Goal: Check status: Check status

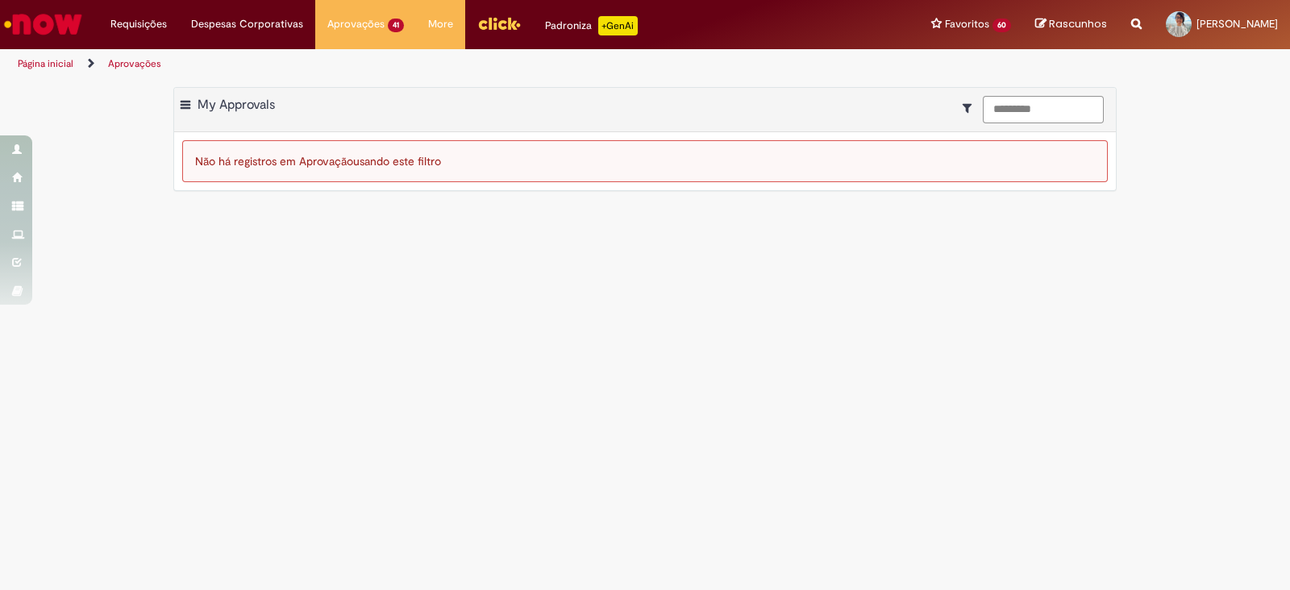
click at [1094, 115] on input "*********" at bounding box center [1043, 109] width 121 height 27
type input "*"
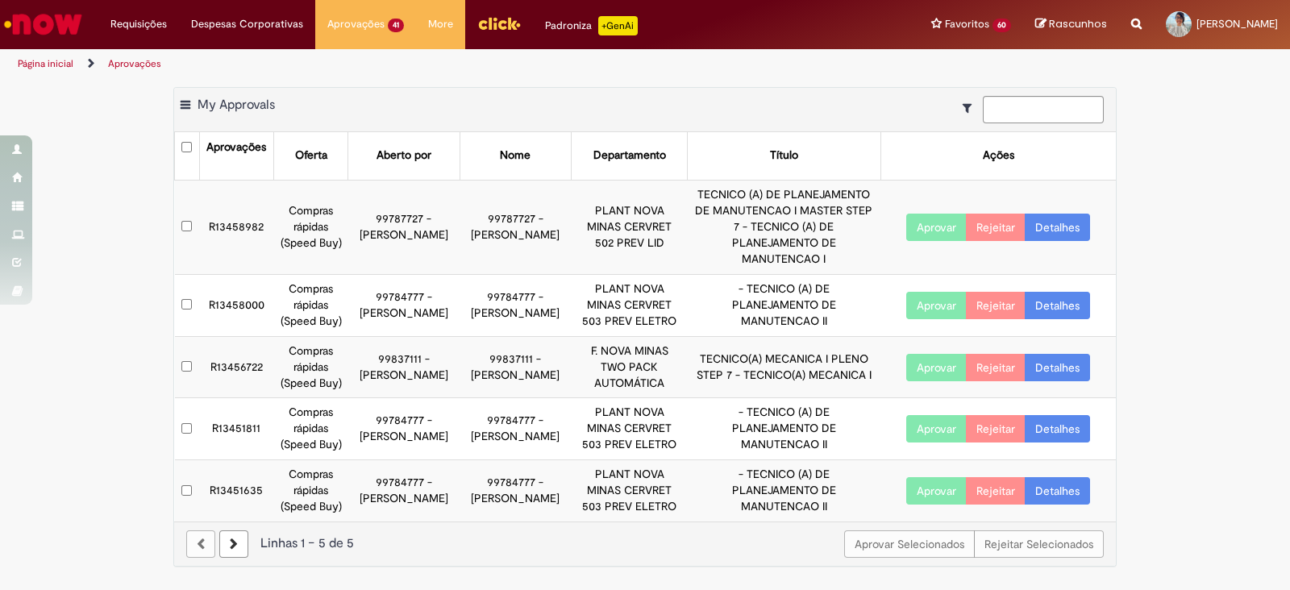
click at [65, 119] on div "Exportar como PDF Exportar como Excel Exportar como CSV My Approvals Aprovações…" at bounding box center [645, 335] width 1290 height 497
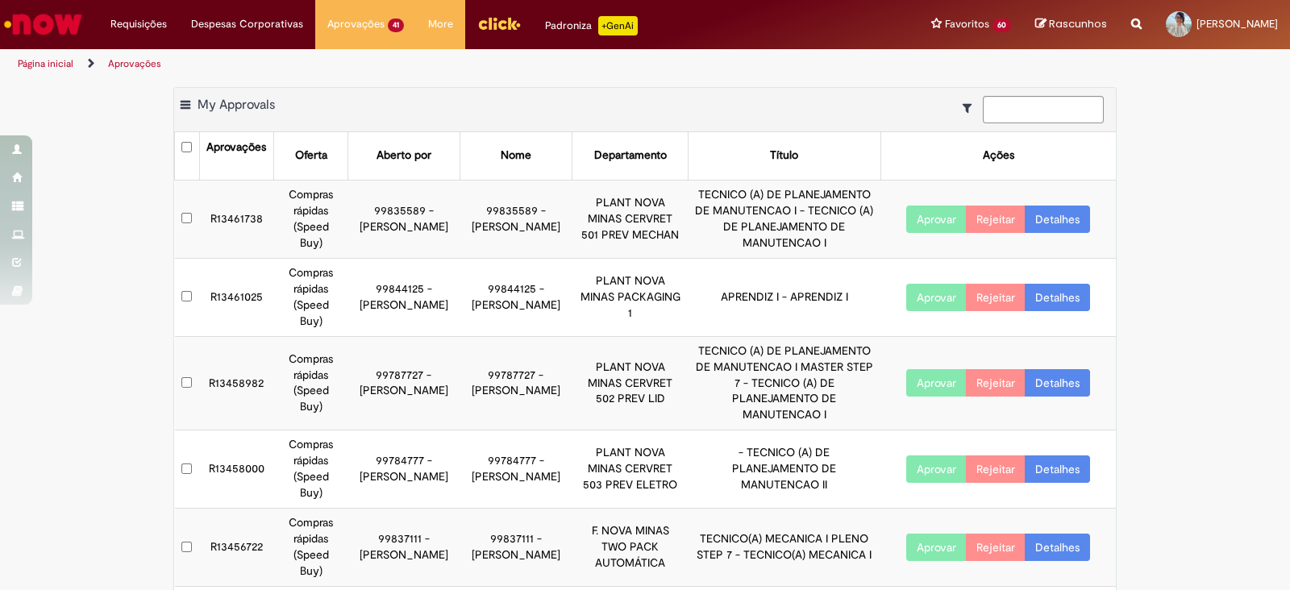
click at [578, 80] on main "Aprovações Exportar como PDF Exportar como Excel Exportar como CSV My Approvals…" at bounding box center [645, 559] width 1290 height 960
